Goal: Task Accomplishment & Management: Use online tool/utility

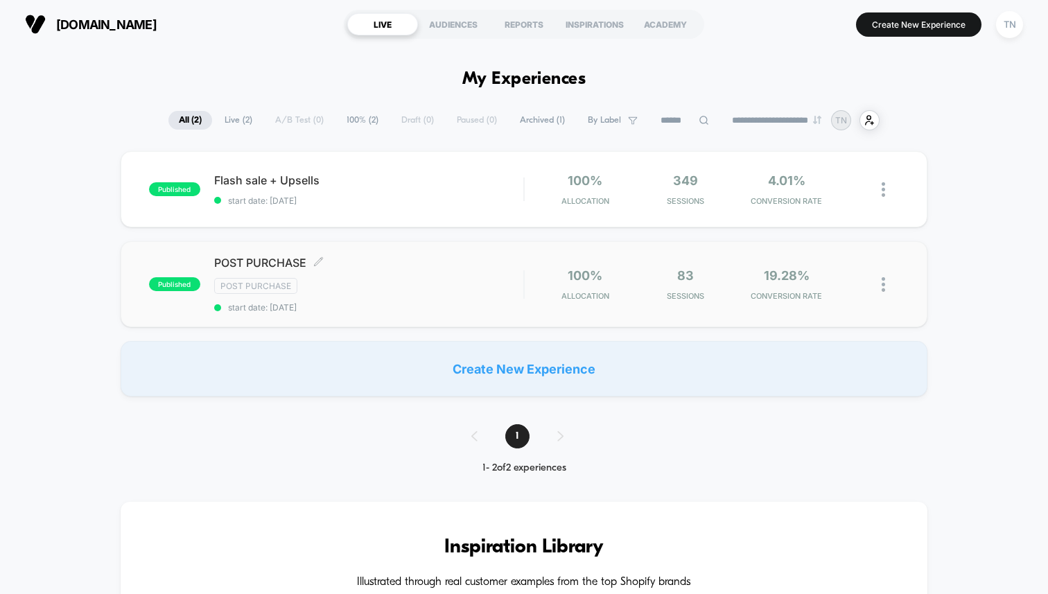
click at [488, 280] on div "Post Purchase" at bounding box center [368, 286] width 309 height 16
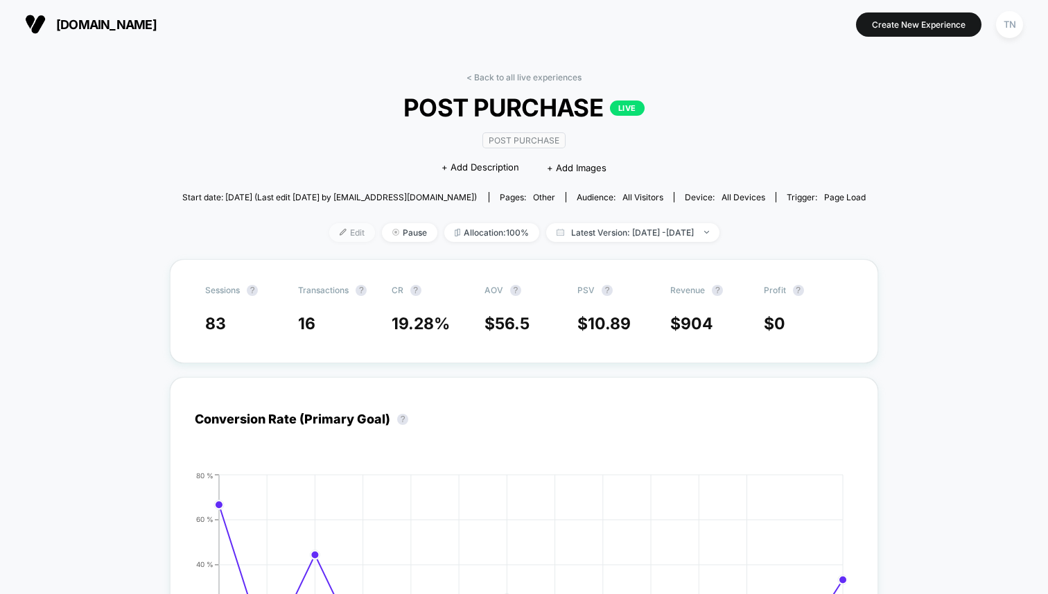
click at [329, 223] on span "Edit" at bounding box center [352, 232] width 46 height 19
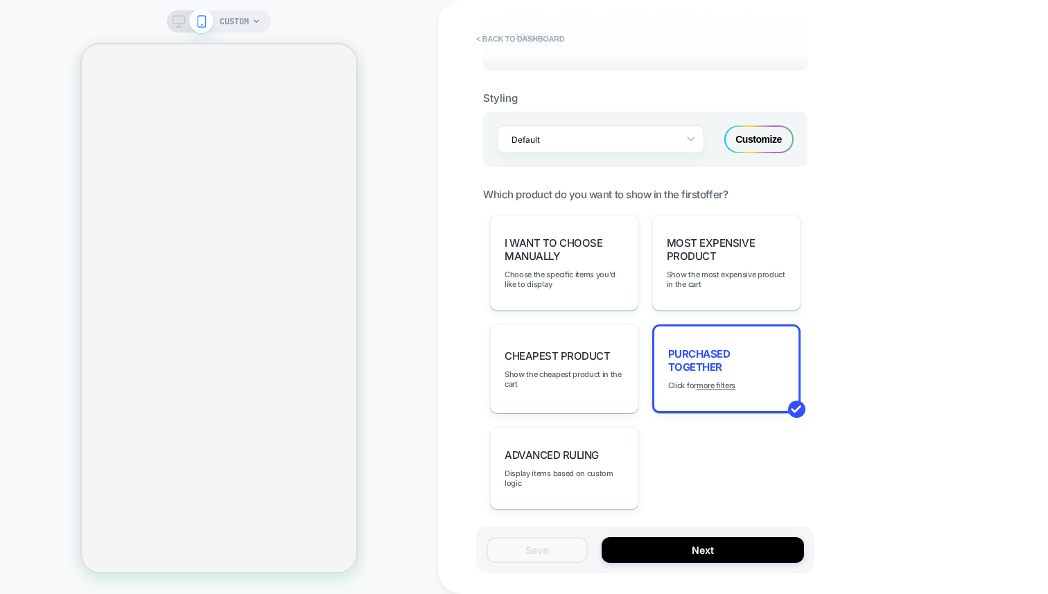
scroll to position [843, 0]
click at [606, 250] on span "I want to choose manually" at bounding box center [564, 249] width 119 height 26
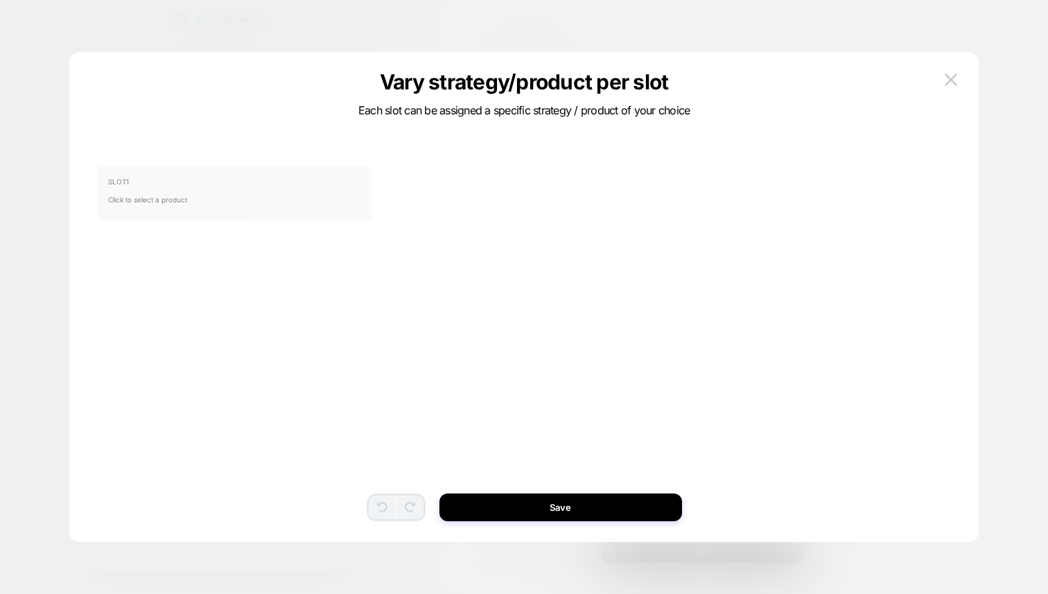
click at [277, 187] on span "Click to select a product" at bounding box center [235, 200] width 254 height 28
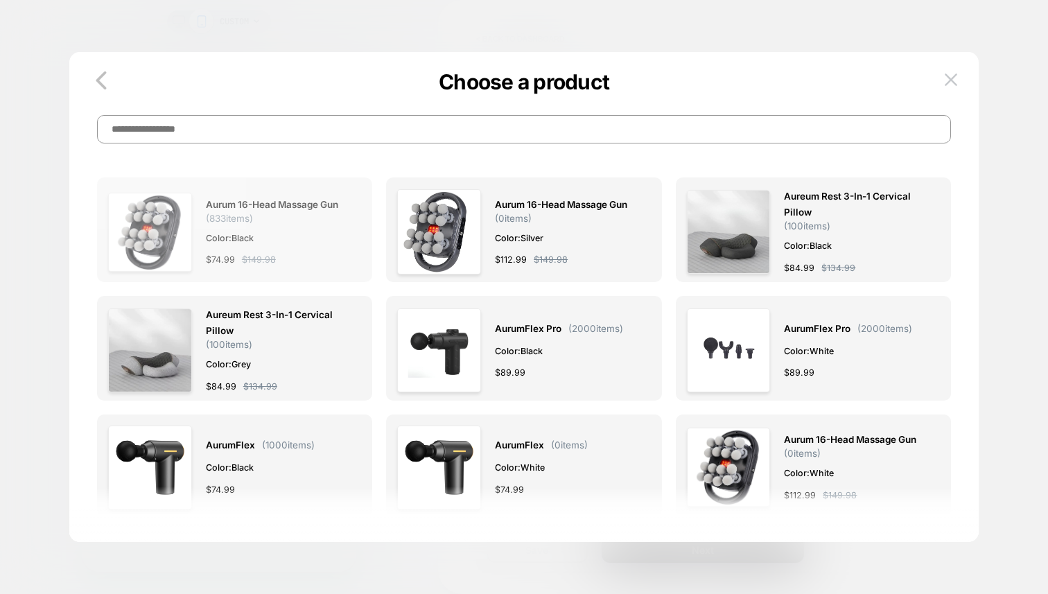
click at [295, 246] on div "Aurum 16-Head Massage Gun ( 833 items) Color: Black $ 74.99 $ 149.98" at bounding box center [277, 232] width 142 height 87
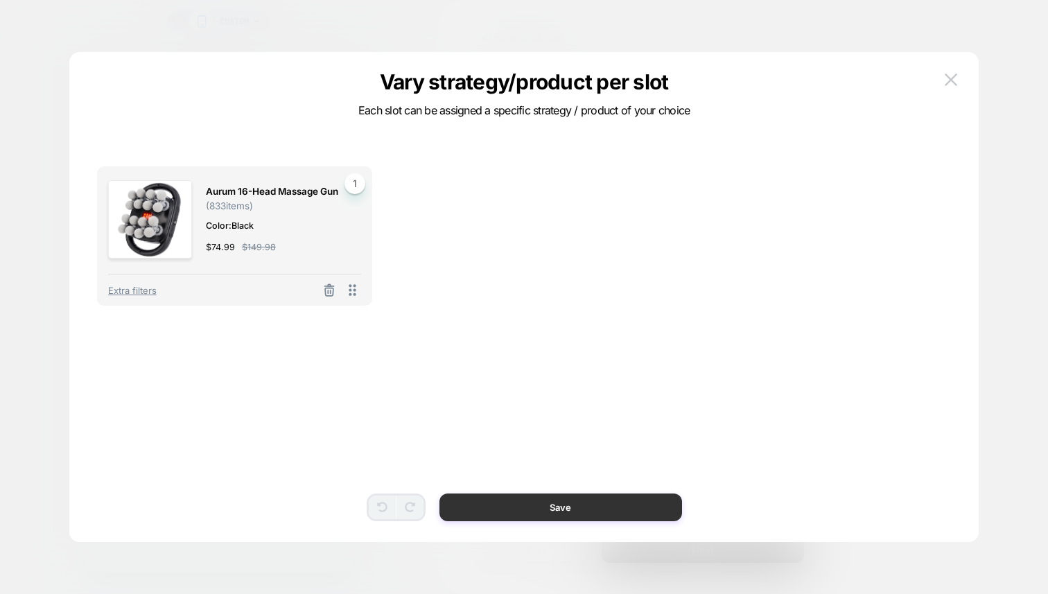
click at [489, 495] on button "Save" at bounding box center [561, 508] width 243 height 28
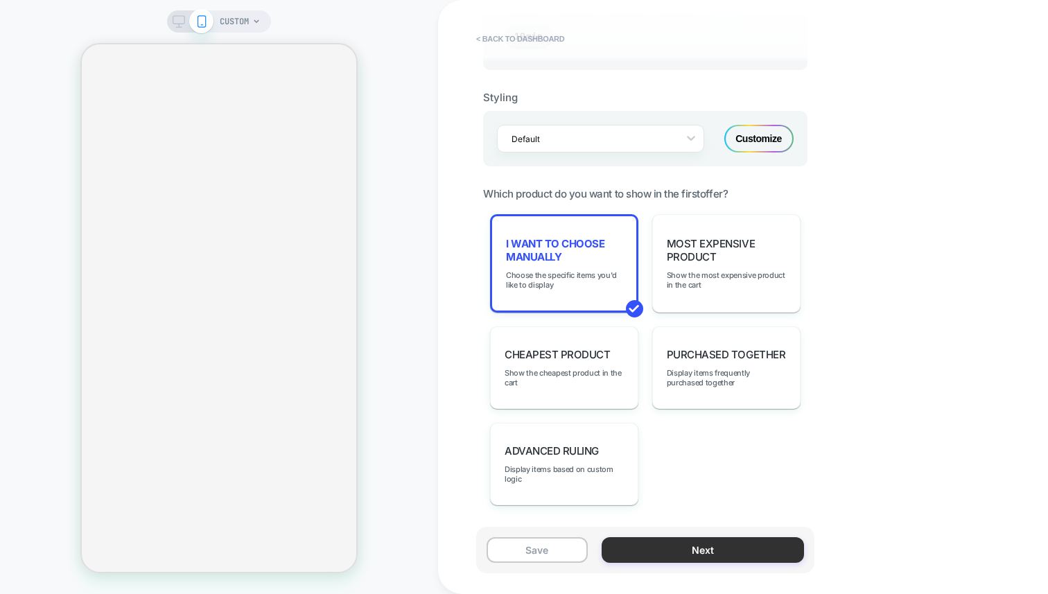
click at [643, 541] on button "Next" at bounding box center [703, 550] width 202 height 26
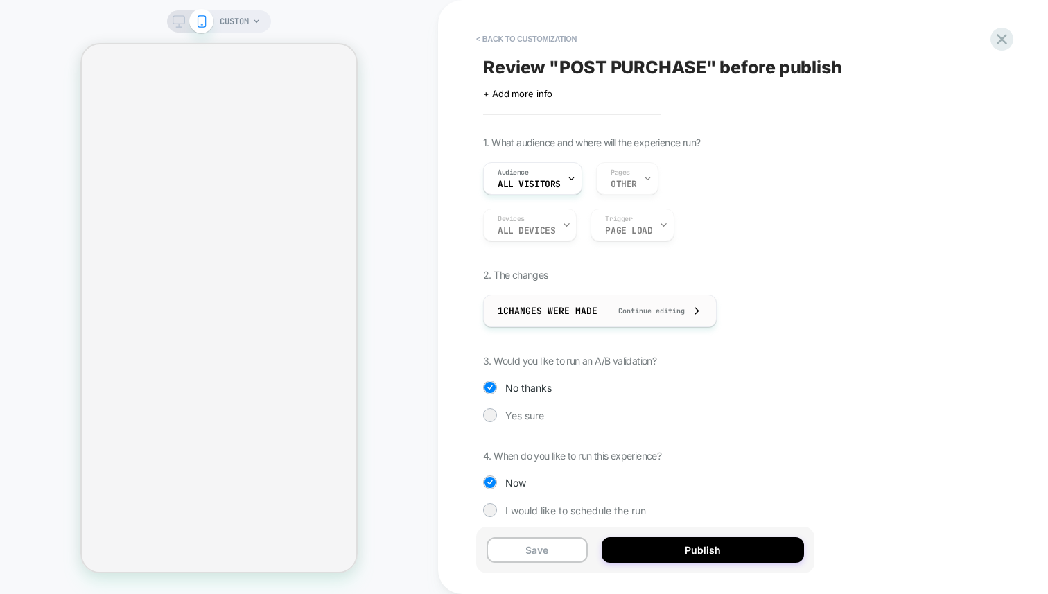
scroll to position [12, 0]
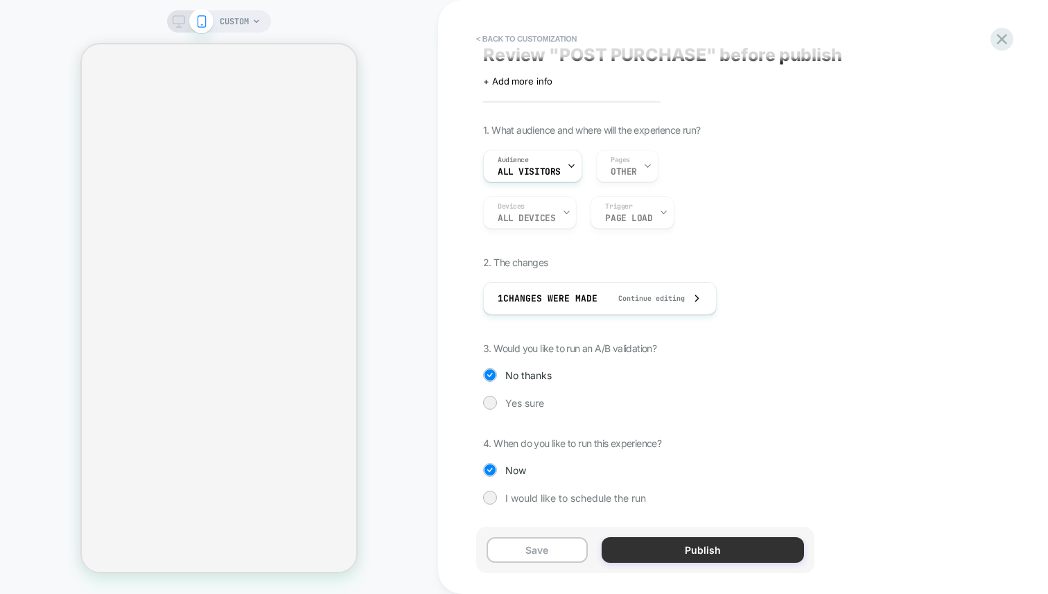
click at [639, 548] on button "Publish" at bounding box center [703, 550] width 202 height 26
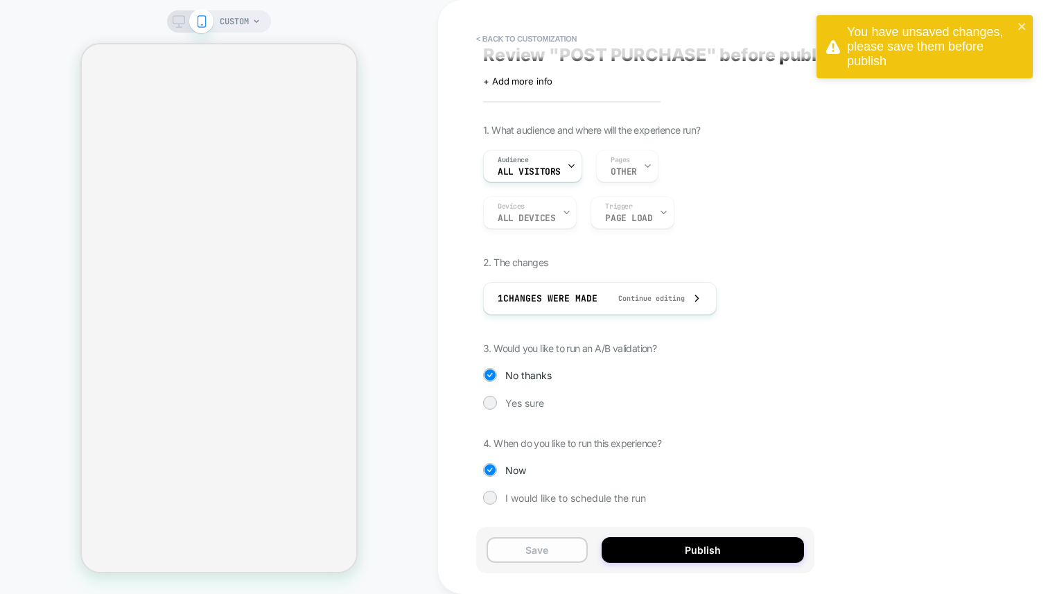
click at [544, 558] on button "Save" at bounding box center [537, 550] width 101 height 26
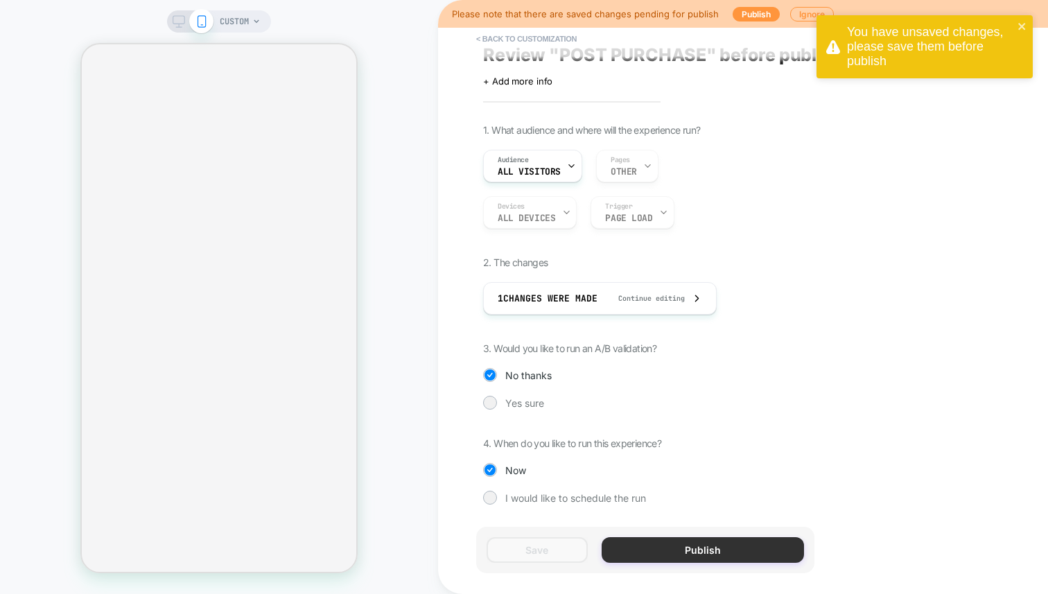
click at [684, 562] on button "Publish" at bounding box center [703, 550] width 202 height 26
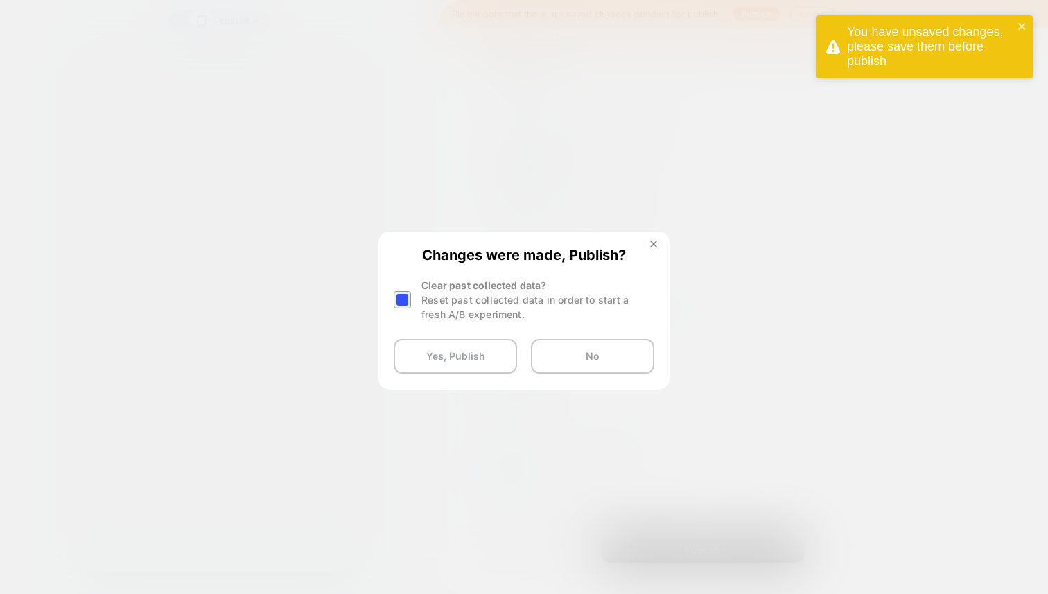
click at [442, 314] on div "Reset past collected data in order to start a fresh A/B experiment." at bounding box center [538, 307] width 233 height 29
click at [414, 300] on div at bounding box center [404, 300] width 21 height 44
click at [402, 291] on div at bounding box center [402, 299] width 17 height 17
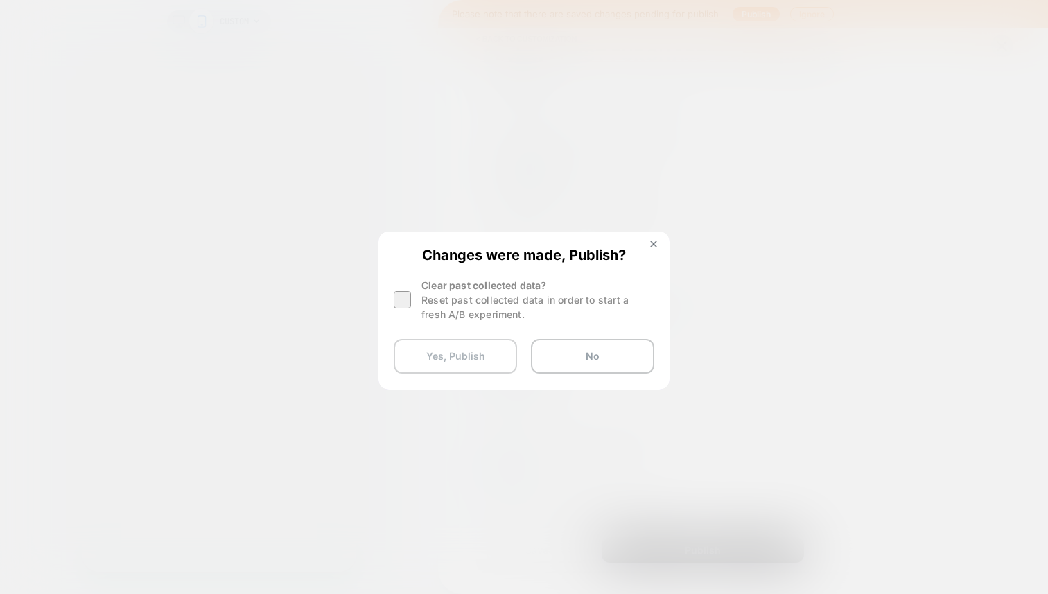
click at [431, 365] on button "Yes, Publish" at bounding box center [455, 356] width 123 height 35
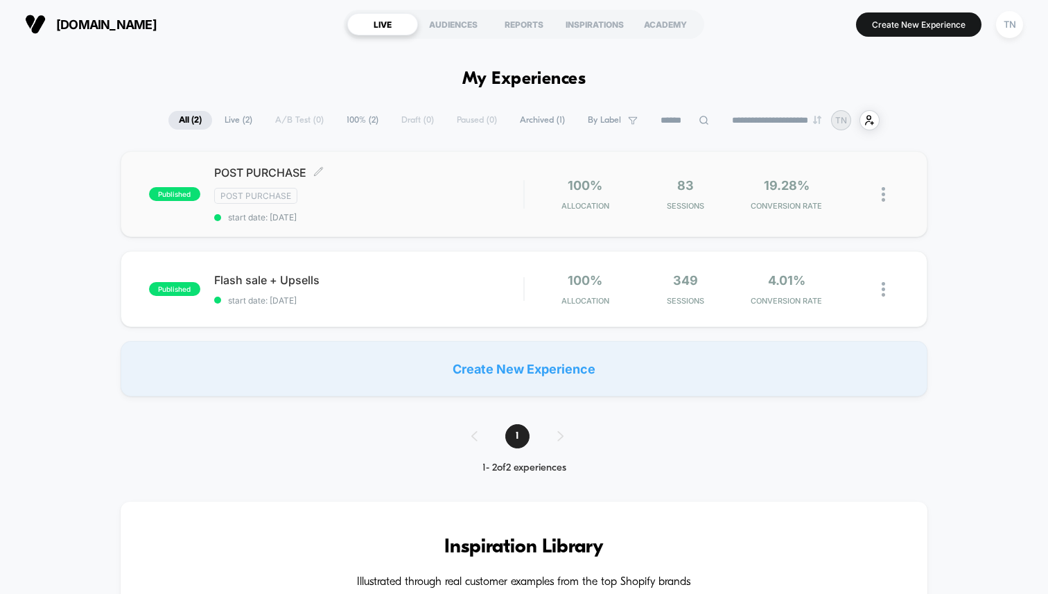
click at [344, 193] on div "Post Purchase" at bounding box center [368, 196] width 309 height 16
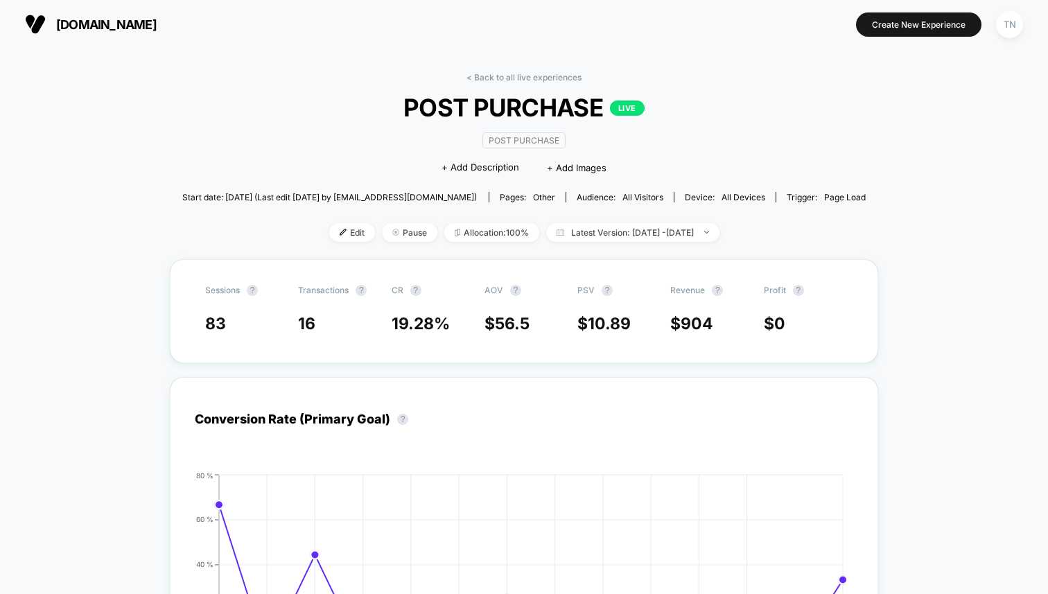
click at [514, 83] on div "< Back to all live experiences POST PURCHASE LIVE Post Purchase Click to edit e…" at bounding box center [524, 165] width 684 height 187
click at [520, 77] on link "< Back to all live experiences" at bounding box center [524, 77] width 115 height 10
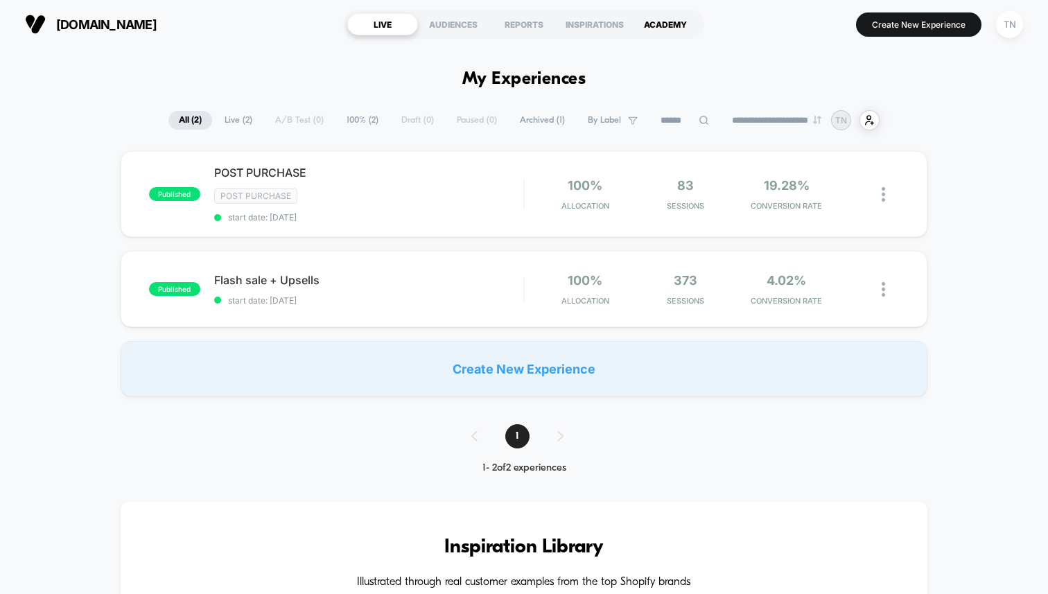
click at [636, 34] on div "ACADEMY" at bounding box center [665, 24] width 71 height 22
